Goal: Task Accomplishment & Management: Use online tool/utility

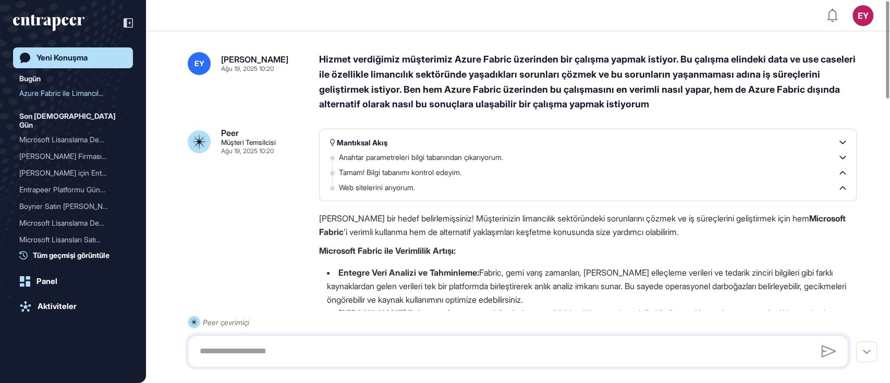
click at [64, 19] on icon "entrapeer-logo" at bounding box center [45, 21] width 64 height 9
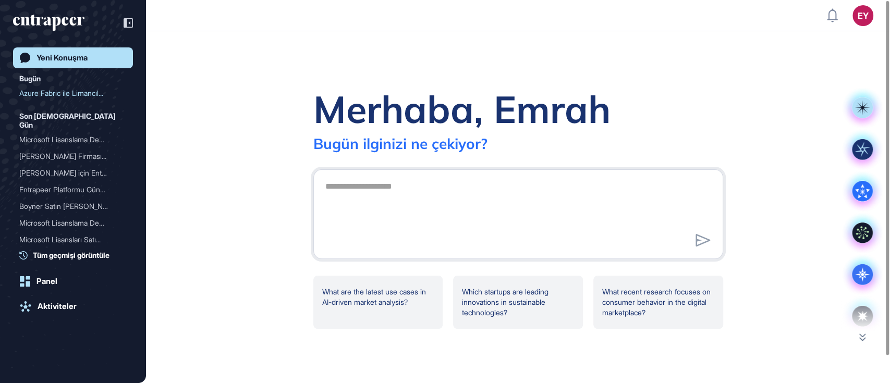
click at [71, 20] on icon "entrapeer-logo" at bounding box center [45, 21] width 64 height 9
click at [862, 342] on div "Merhaba, [PERSON_NAME] ilginizi ne çekiyor? What are the latest use cases in AI…" at bounding box center [518, 207] width 744 height 352
click at [861, 340] on icon at bounding box center [862, 337] width 6 height 7
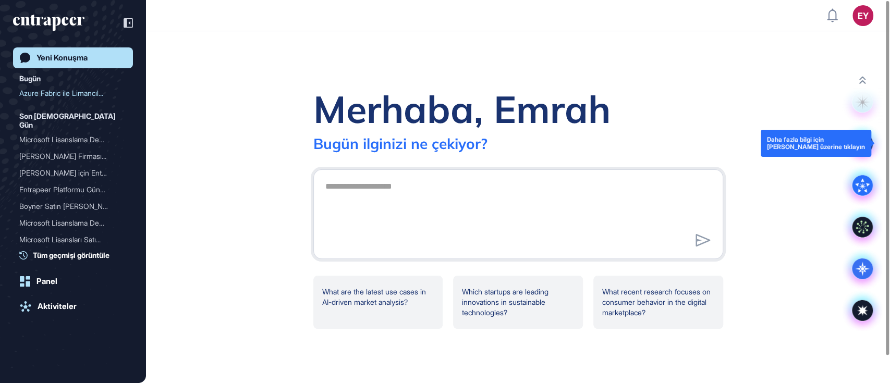
click at [867, 150] on rect at bounding box center [862, 143] width 21 height 21
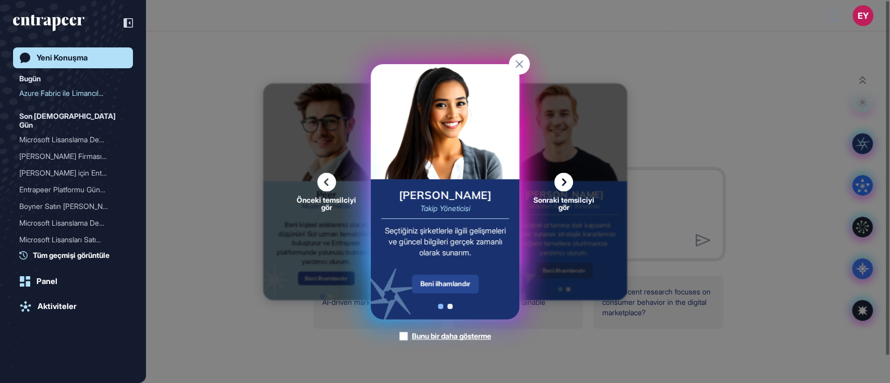
click at [470, 281] on div "Beni ilhamlandır" at bounding box center [445, 284] width 67 height 19
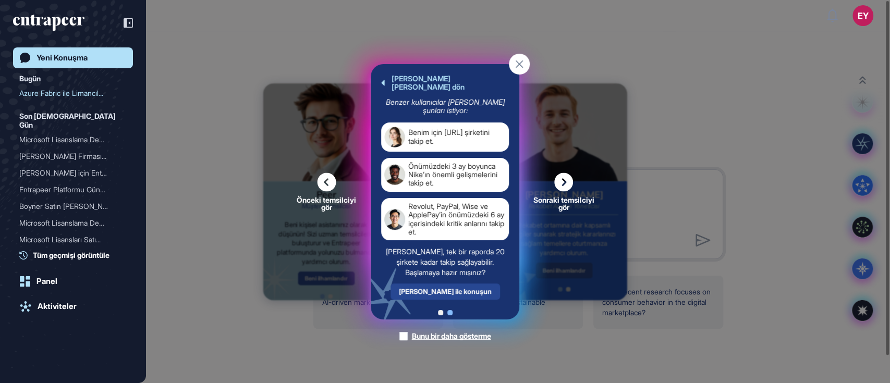
click at [469, 284] on div "[PERSON_NAME] ile konuşun" at bounding box center [444, 292] width 109 height 16
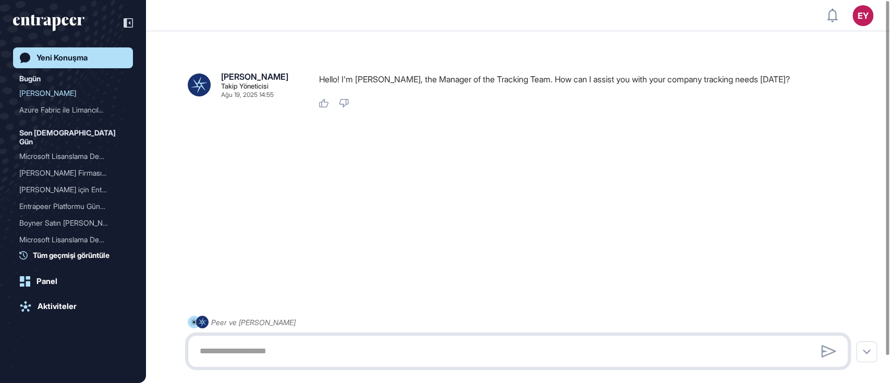
click at [278, 355] on textarea at bounding box center [517, 351] width 649 height 21
click at [301, 352] on textarea at bounding box center [517, 351] width 649 height 21
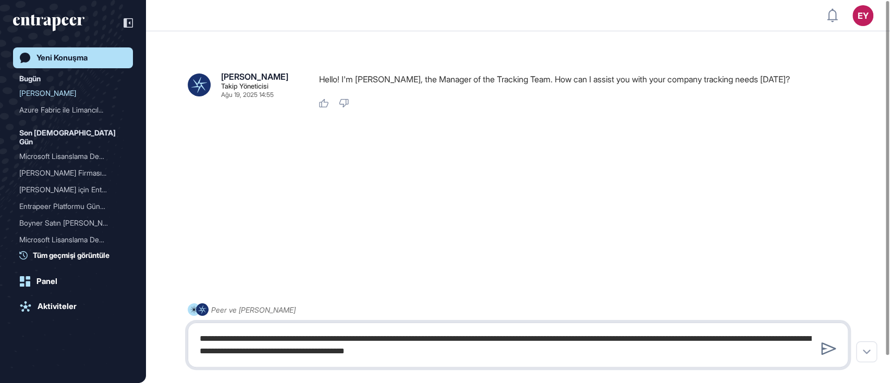
type textarea "**********"
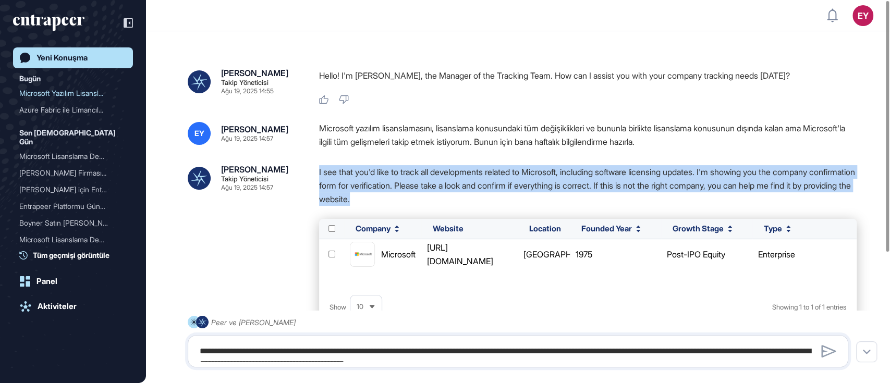
drag, startPoint x: 451, startPoint y: 199, endPoint x: 318, endPoint y: 173, distance: 135.9
click at [318, 173] on div "[PERSON_NAME] Yöneticisi Ağu 19, 2025 14:57 I see that you'd like to track all …" at bounding box center [518, 299] width 660 height 269
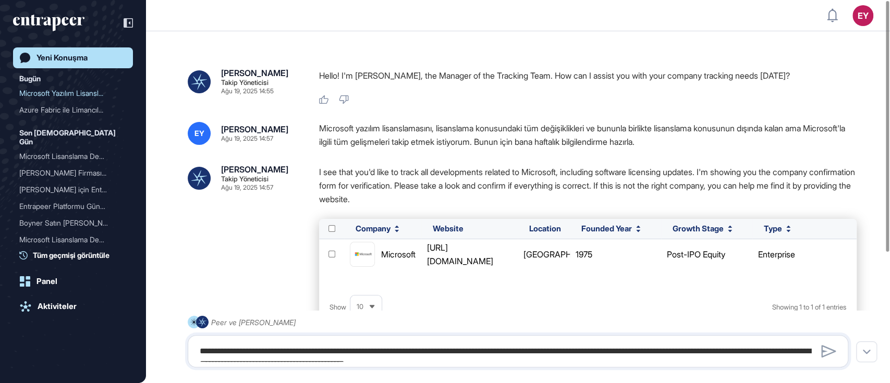
drag, startPoint x: 319, startPoint y: 173, endPoint x: 535, endPoint y: 140, distance: 218.3
click at [535, 140] on div "Microsoft yazılım lisanslamasını, lisanslama konusundaki tüm değişiklikleri ve …" at bounding box center [587, 135] width 537 height 27
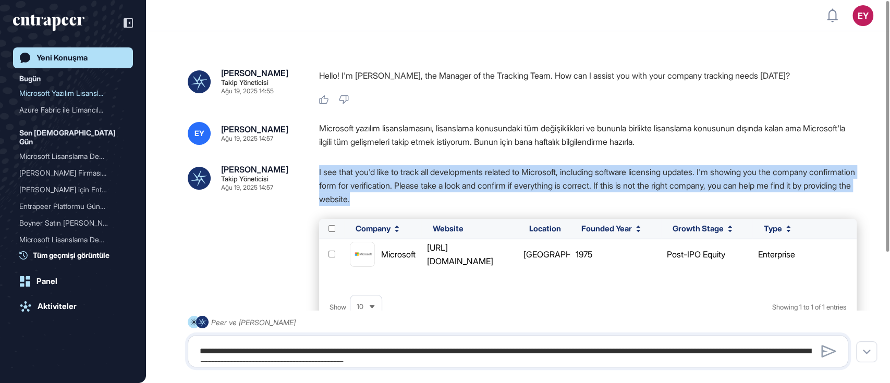
drag, startPoint x: 463, startPoint y: 198, endPoint x: 313, endPoint y: 168, distance: 152.9
click at [313, 168] on div "[PERSON_NAME] Yöneticisi Ağu 19, 2025 14:57 I see that you'd like to track all …" at bounding box center [518, 299] width 660 height 269
copy p "I see that you'd like to track all developments related to Microsoft, including…"
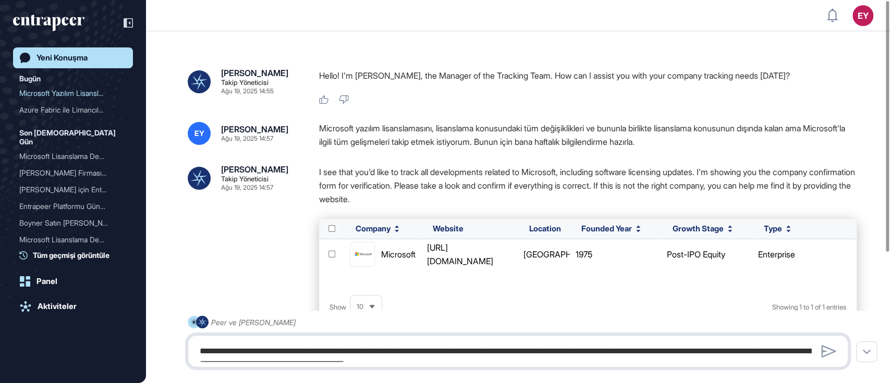
click at [360, 343] on textarea "**********" at bounding box center [517, 351] width 649 height 21
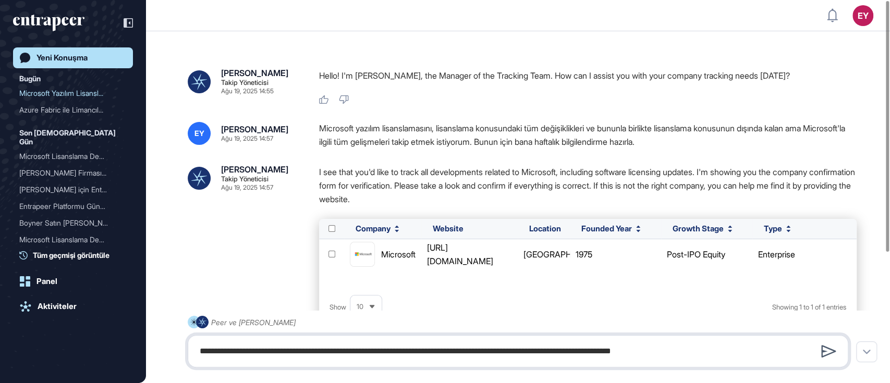
type textarea "**********"
click at [824, 354] on icon at bounding box center [828, 351] width 15 height 13
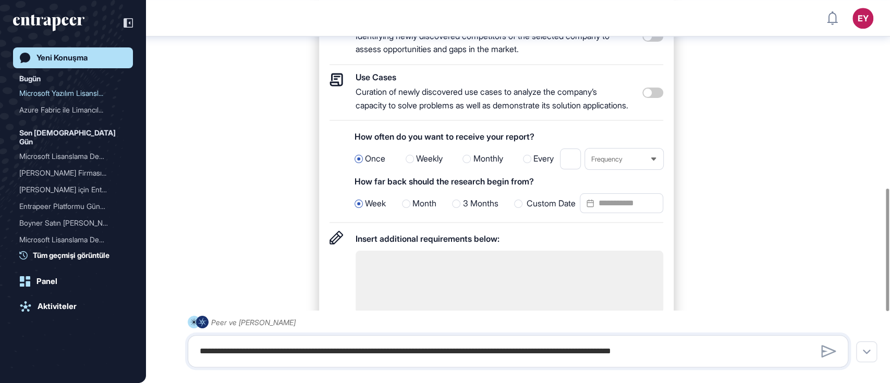
scroll to position [588, 0]
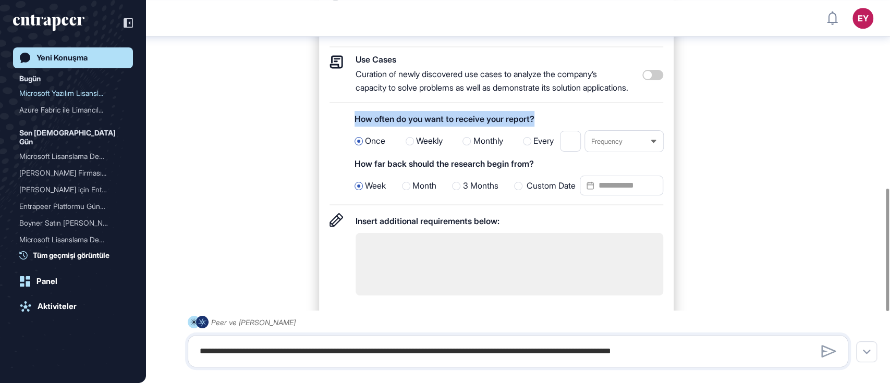
drag, startPoint x: 354, startPoint y: 138, endPoint x: 566, endPoint y: 141, distance: 211.6
click at [566, 141] on div "How often do you want to receive your report? Once Weekly Monthly Every * Frequ…" at bounding box center [496, 158] width 334 height 94
copy div "How often do you want to receive your report?"
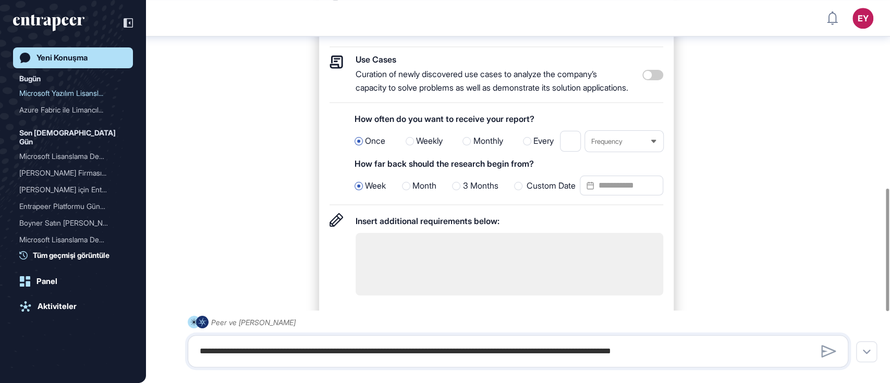
click at [416, 148] on span "Weekly" at bounding box center [429, 141] width 27 height 14
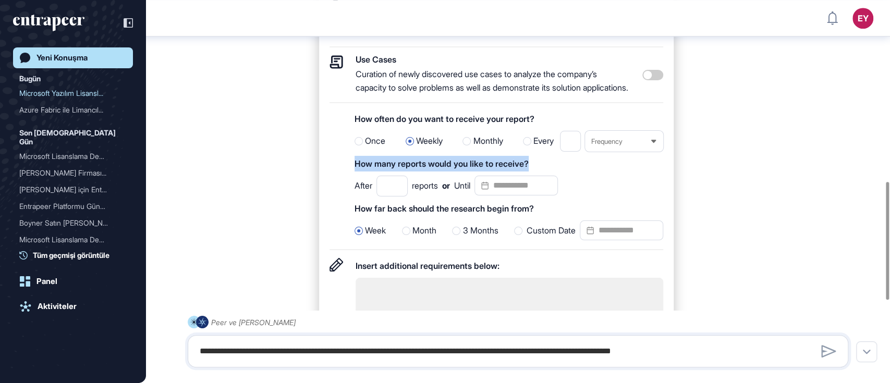
drag, startPoint x: 543, startPoint y: 180, endPoint x: 349, endPoint y: 185, distance: 194.5
click at [349, 185] on div "How often do you want to receive your report? Once Weekly Monthly Every * Frequ…" at bounding box center [496, 180] width 334 height 139
copy div "How many reports would you like to receive?"
click at [355, 196] on div "After * reports or Until" at bounding box center [455, 186] width 203 height 21
click at [402, 196] on input "*" at bounding box center [391, 186] width 31 height 21
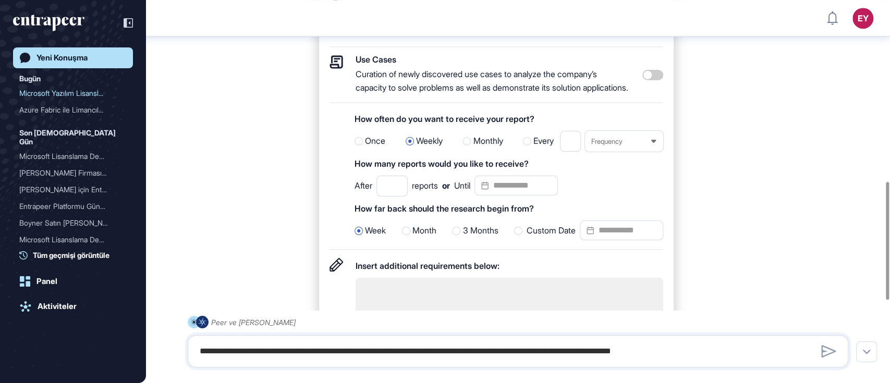
type input "*"
click at [628, 196] on div "After * reports or Until" at bounding box center [508, 186] width 309 height 21
drag, startPoint x: 540, startPoint y: 228, endPoint x: 354, endPoint y: 233, distance: 186.1
click at [354, 233] on div "How often do you want to receive your report? Once Weekly Monthly Every * Frequ…" at bounding box center [496, 180] width 334 height 139
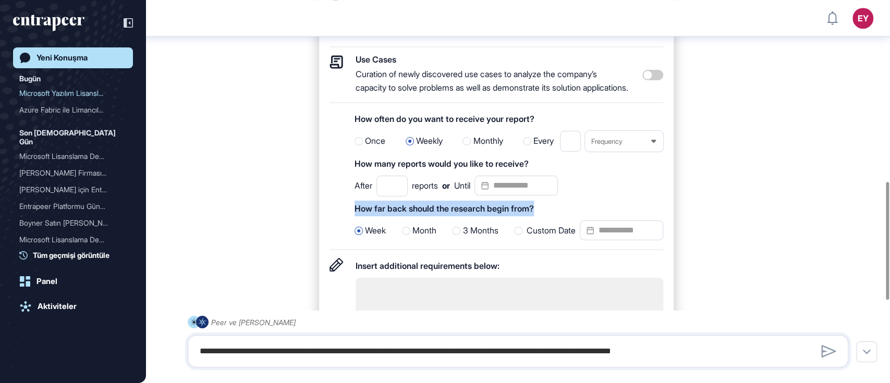
copy div "How far back should the research begin from?"
click at [413, 238] on span "Month" at bounding box center [424, 231] width 24 height 14
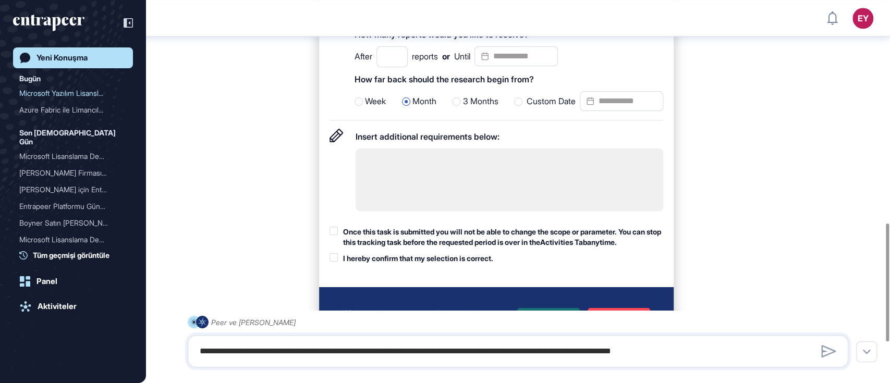
scroll to position [727, 0]
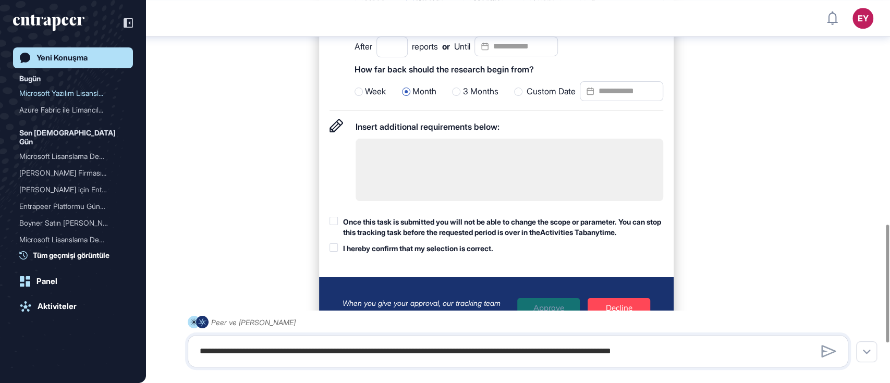
click at [420, 181] on textarea at bounding box center [509, 170] width 308 height 63
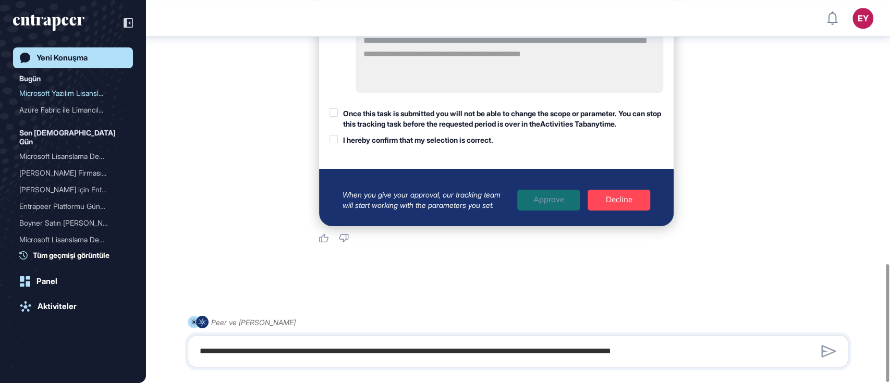
scroll to position [855, 0]
type textarea "**********"
click at [335, 113] on div at bounding box center [333, 112] width 8 height 8
click at [335, 141] on div at bounding box center [333, 139] width 8 height 8
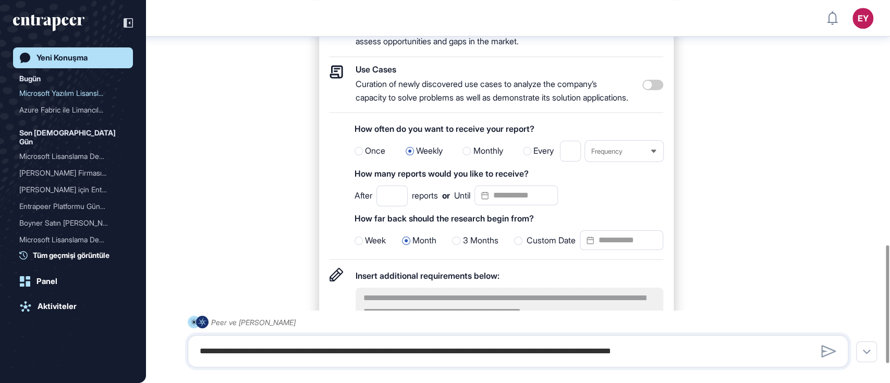
scroll to position [577, 0]
click at [510, 206] on input "Datepicker input" at bounding box center [515, 196] width 83 height 20
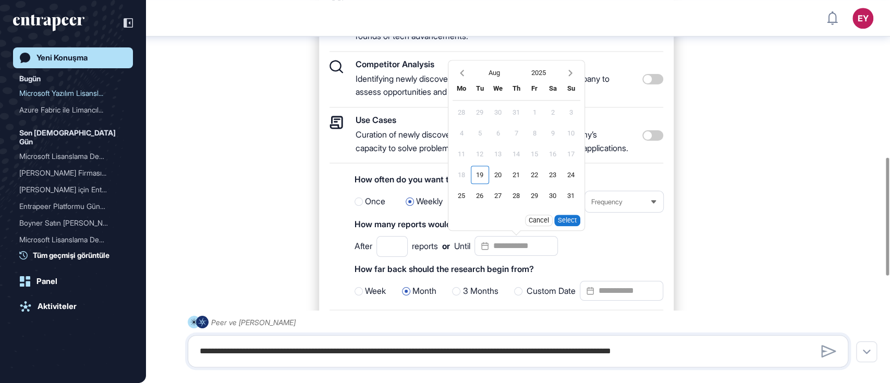
scroll to position [508, 0]
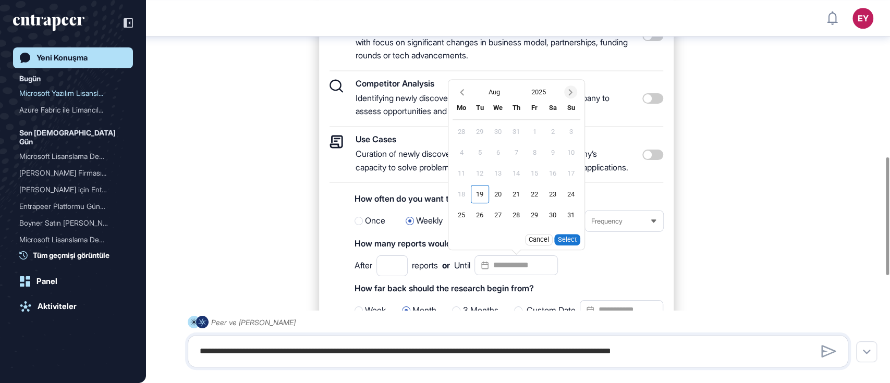
click at [575, 97] on icon "Next month" at bounding box center [570, 92] width 10 height 10
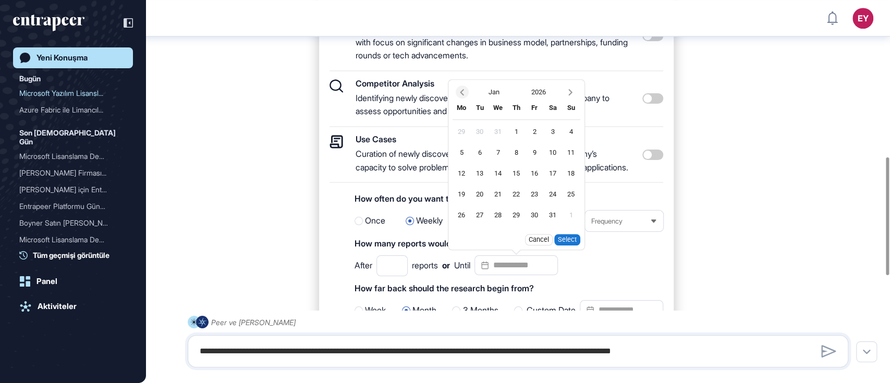
click at [467, 97] on icon "Previous month" at bounding box center [462, 92] width 10 height 10
click at [506, 224] on div "31" at bounding box center [498, 215] width 18 height 18
click at [577, 245] on button "Select" at bounding box center [567, 239] width 26 height 11
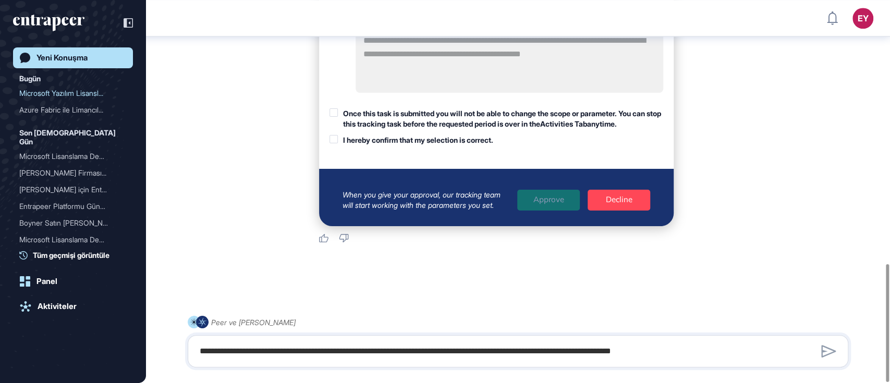
scroll to position [855, 0]
click at [545, 203] on div "When you give your approval, our tracking team will start working with the para…" at bounding box center [496, 200] width 308 height 21
click at [334, 115] on div at bounding box center [333, 112] width 8 height 8
click at [334, 135] on div at bounding box center [333, 139] width 8 height 8
click at [546, 196] on div "Approve" at bounding box center [548, 200] width 63 height 21
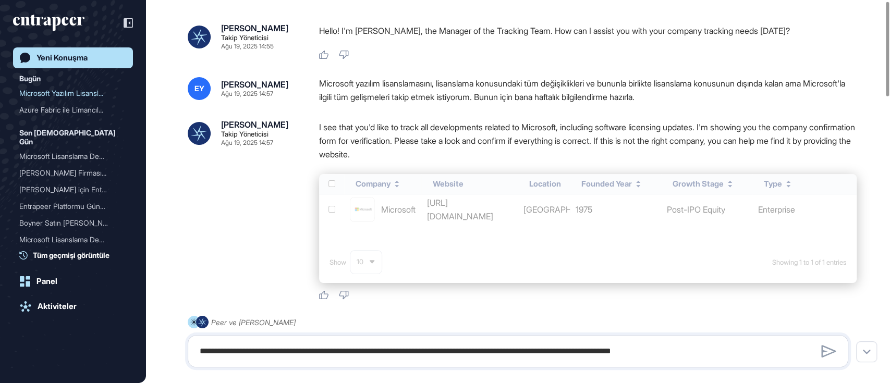
scroll to position [0, 0]
